Goal: Check status: Check status

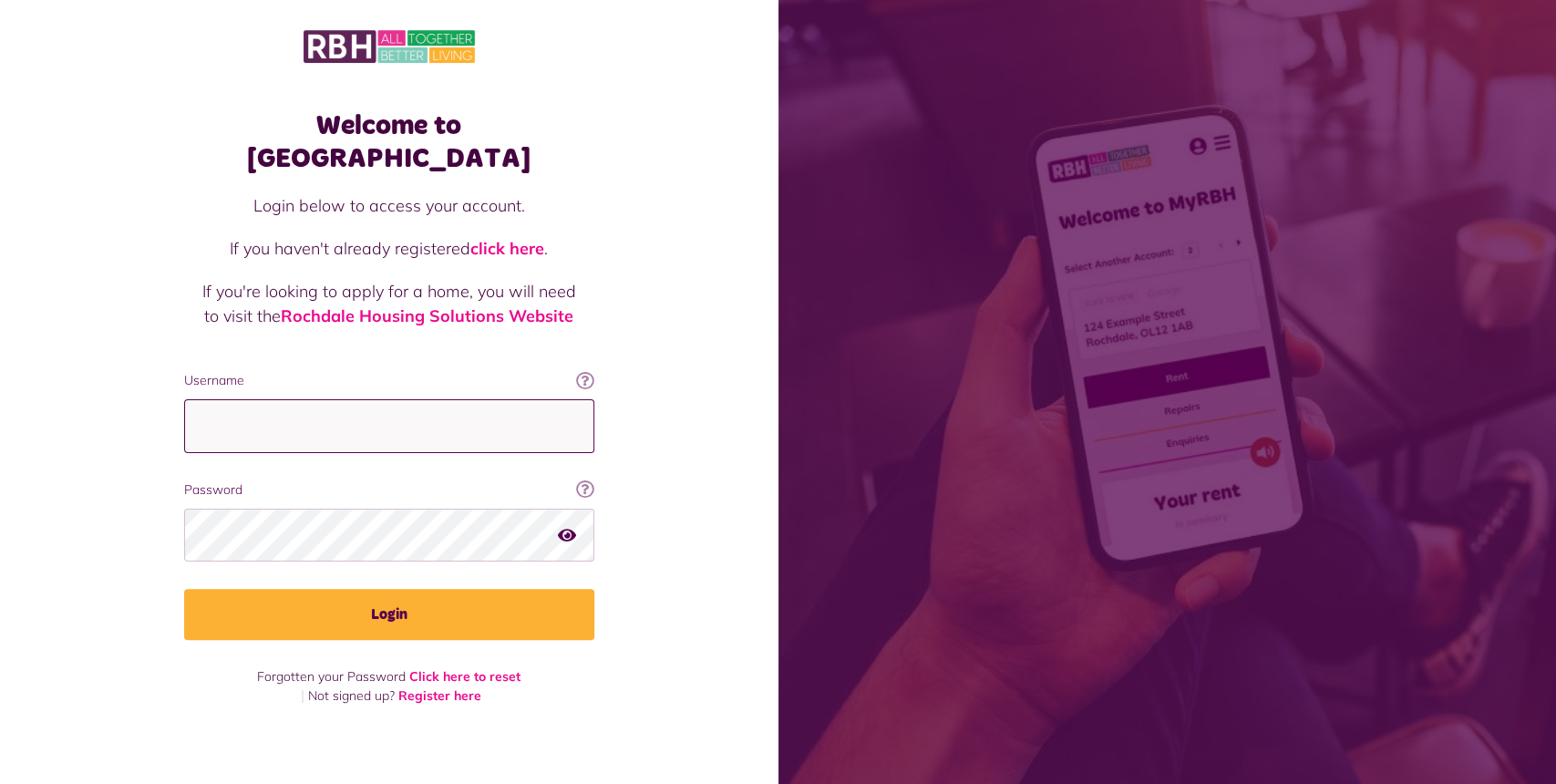
type input "**********"
click at [391, 589] on button "Login" at bounding box center [389, 614] width 410 height 51
click at [384, 589] on button "Login" at bounding box center [389, 614] width 410 height 51
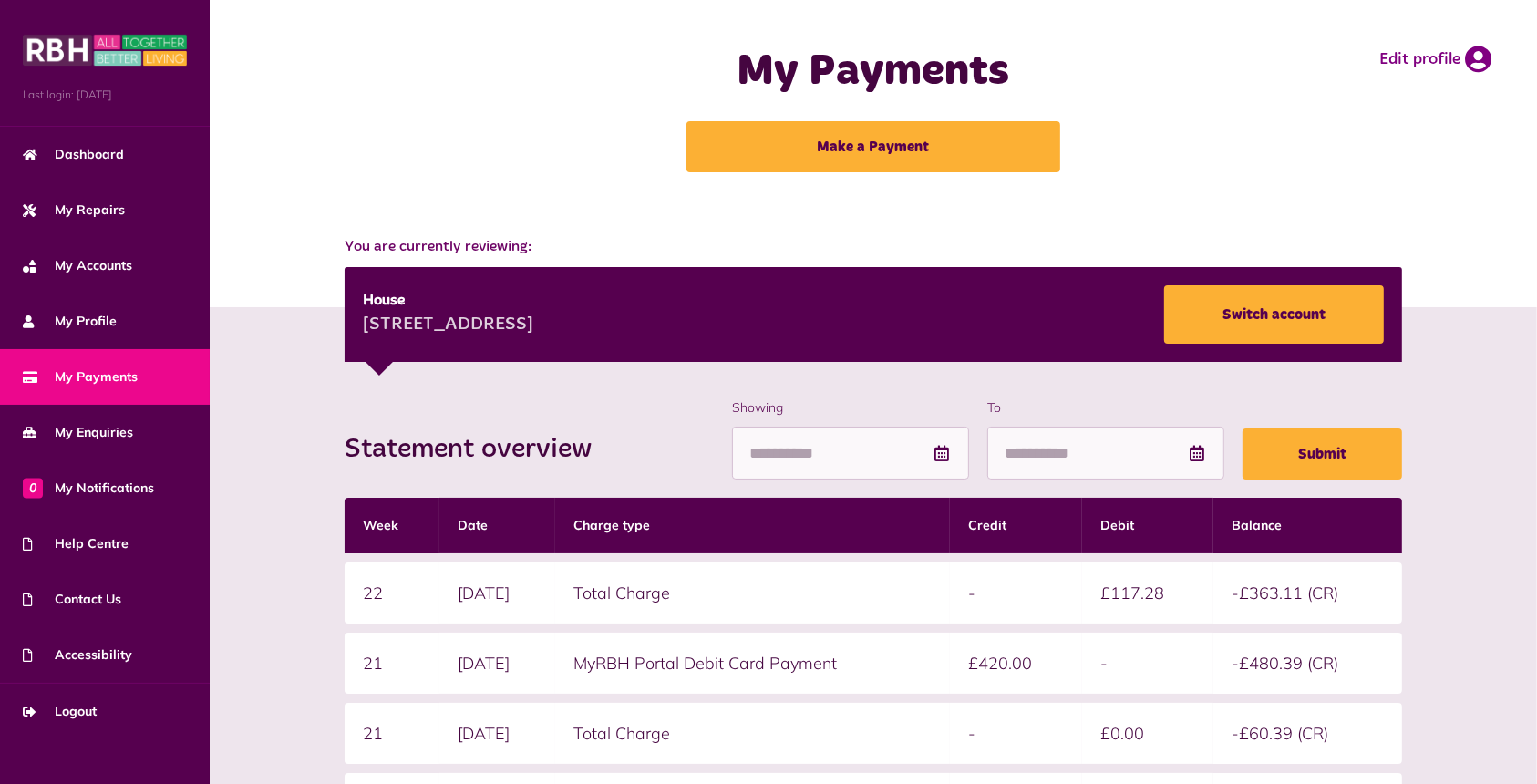
click at [107, 166] on link "Dashboard" at bounding box center [104, 154] width 209 height 55
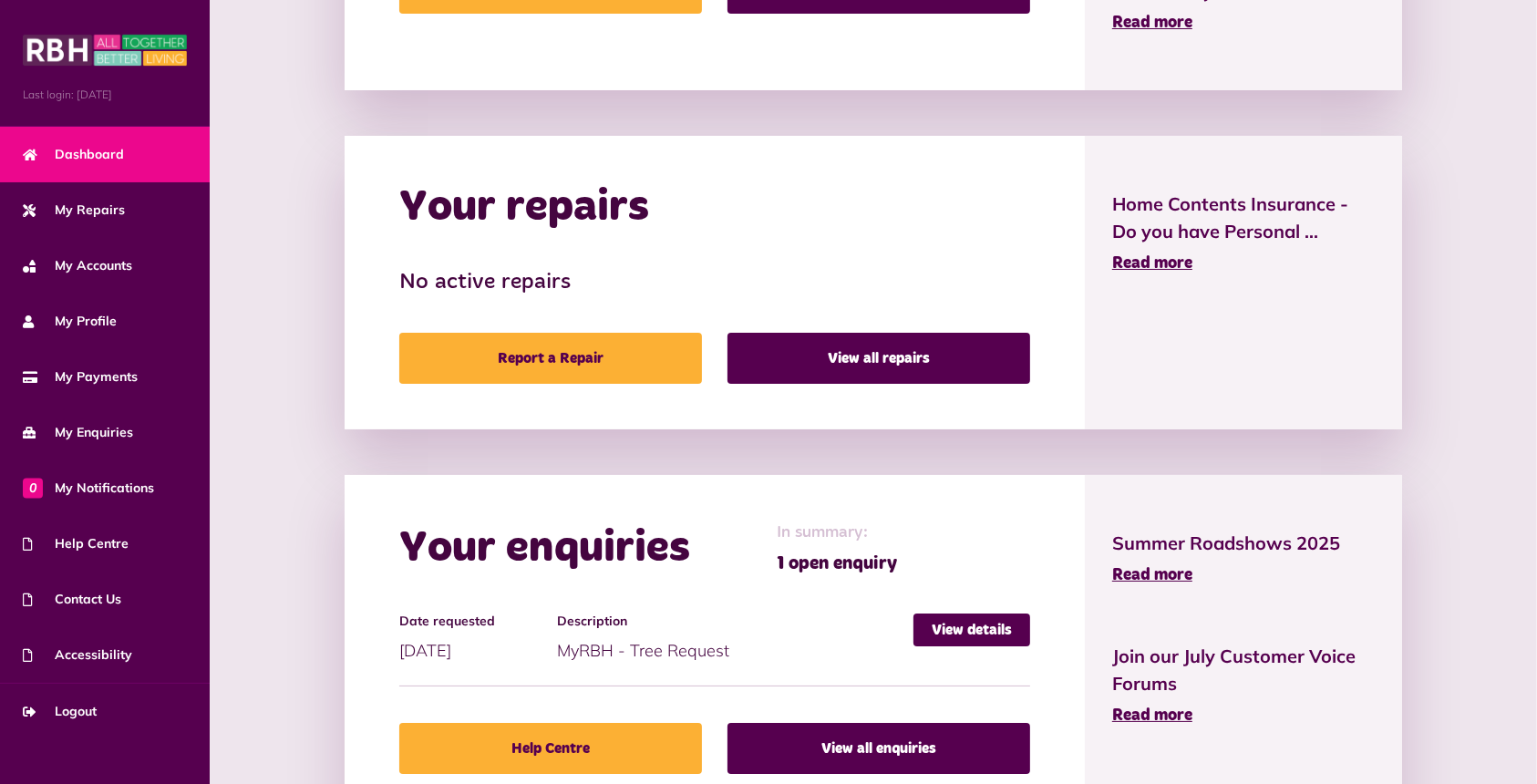
scroll to position [911, 0]
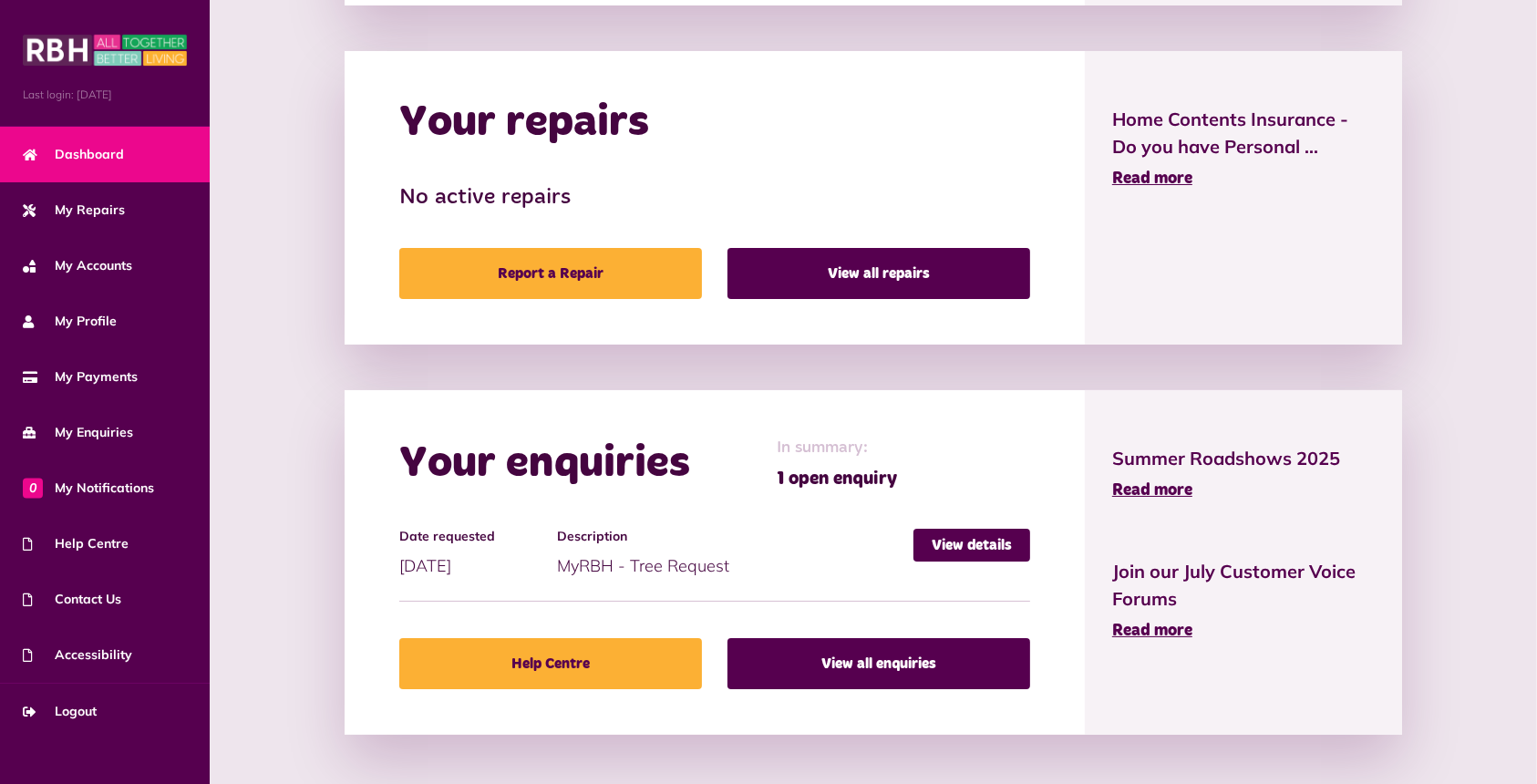
click at [977, 534] on link "View details" at bounding box center [972, 545] width 117 height 33
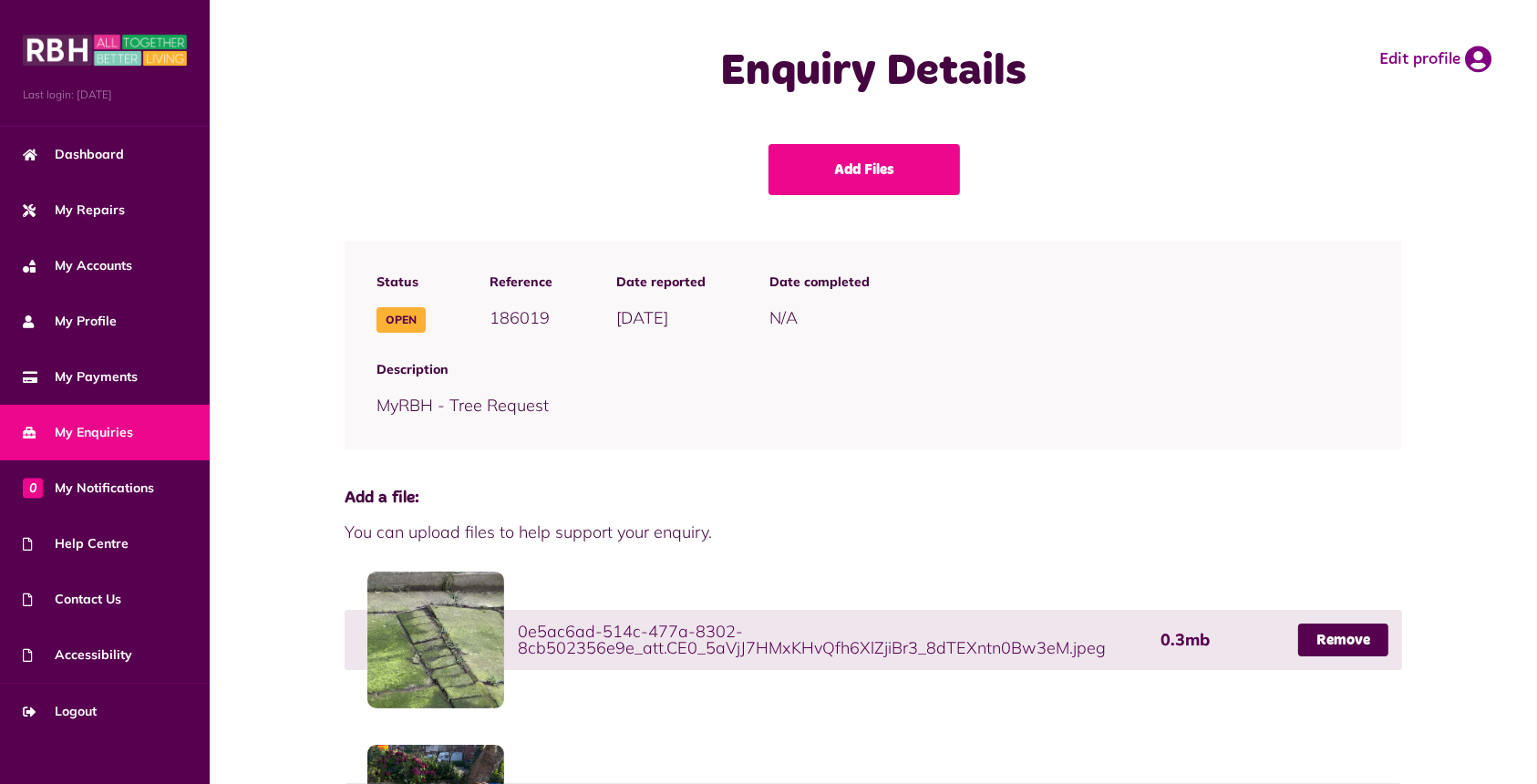
click at [139, 142] on link "Dashboard" at bounding box center [104, 154] width 209 height 55
